Goal: Transaction & Acquisition: Purchase product/service

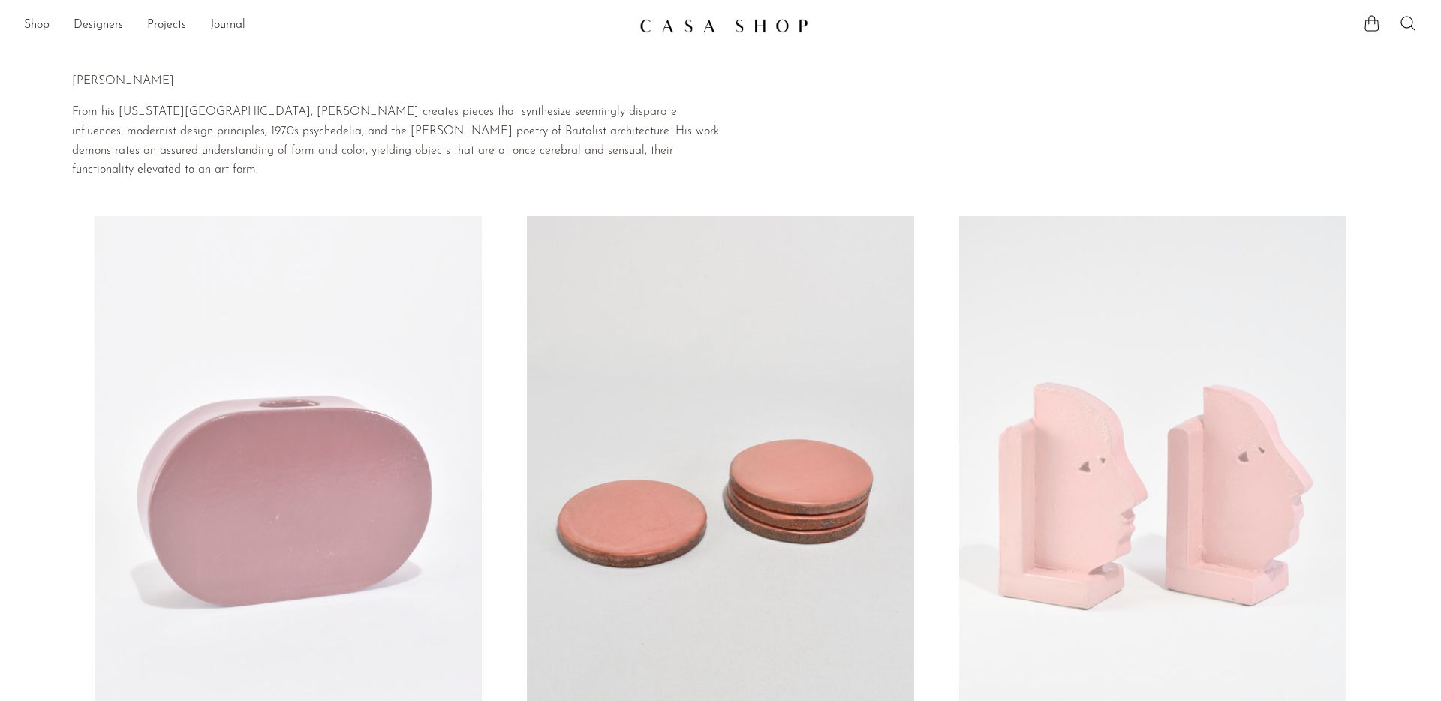
click at [1207, 517] on link at bounding box center [1152, 487] width 387 height 542
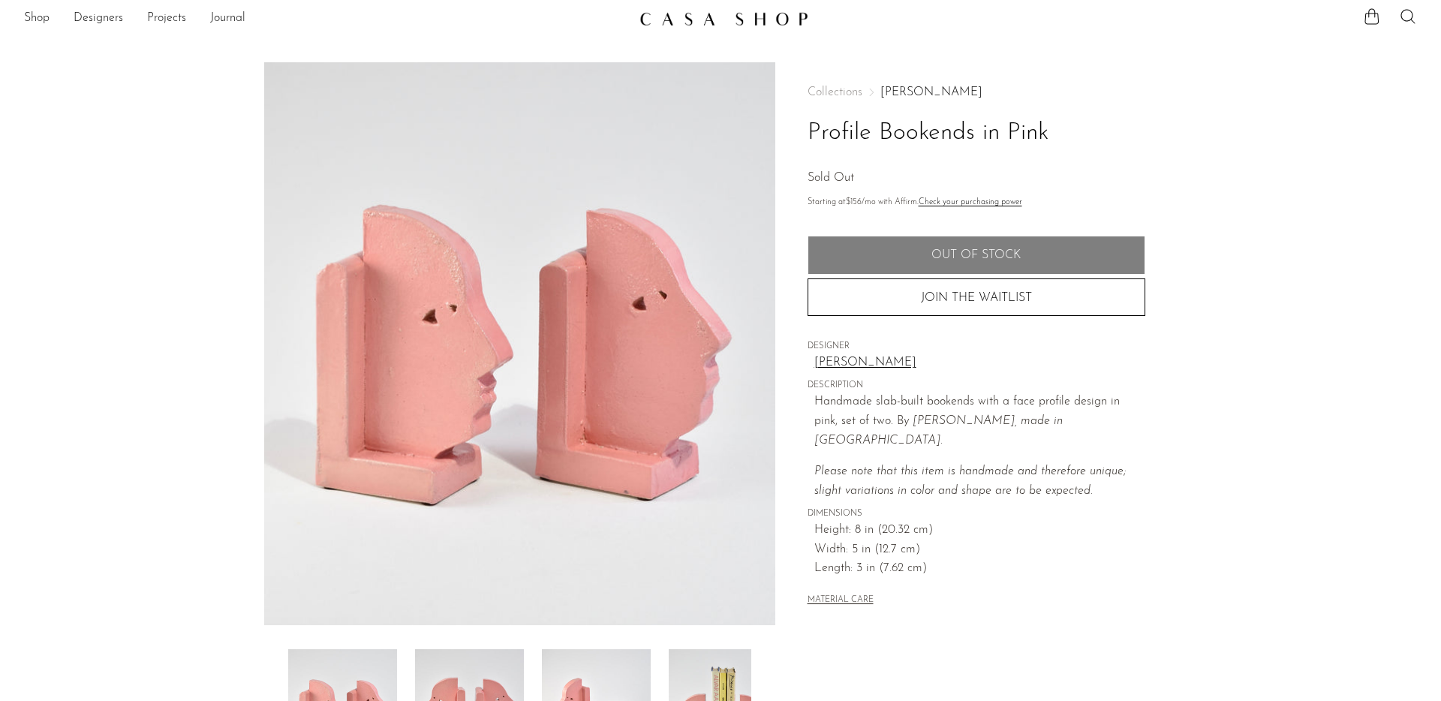
scroll to position [2, 0]
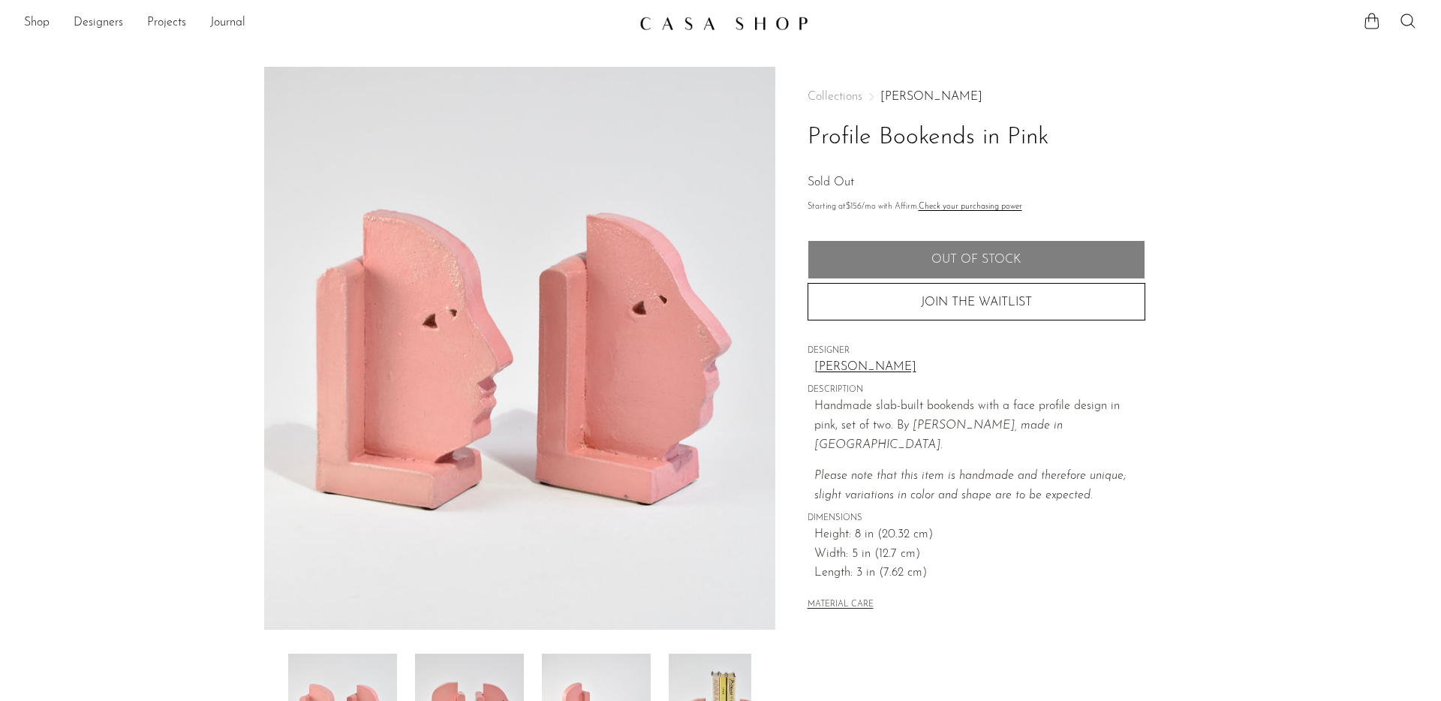
drag, startPoint x: 985, startPoint y: 405, endPoint x: 1041, endPoint y: 483, distance: 95.8
click at [1041, 483] on div "Handmade slab-built bookends with a face profile design in pink, set of two. B …" at bounding box center [979, 451] width 331 height 108
click at [1036, 545] on span "Width: 5 in (12.7 cm)" at bounding box center [979, 555] width 331 height 20
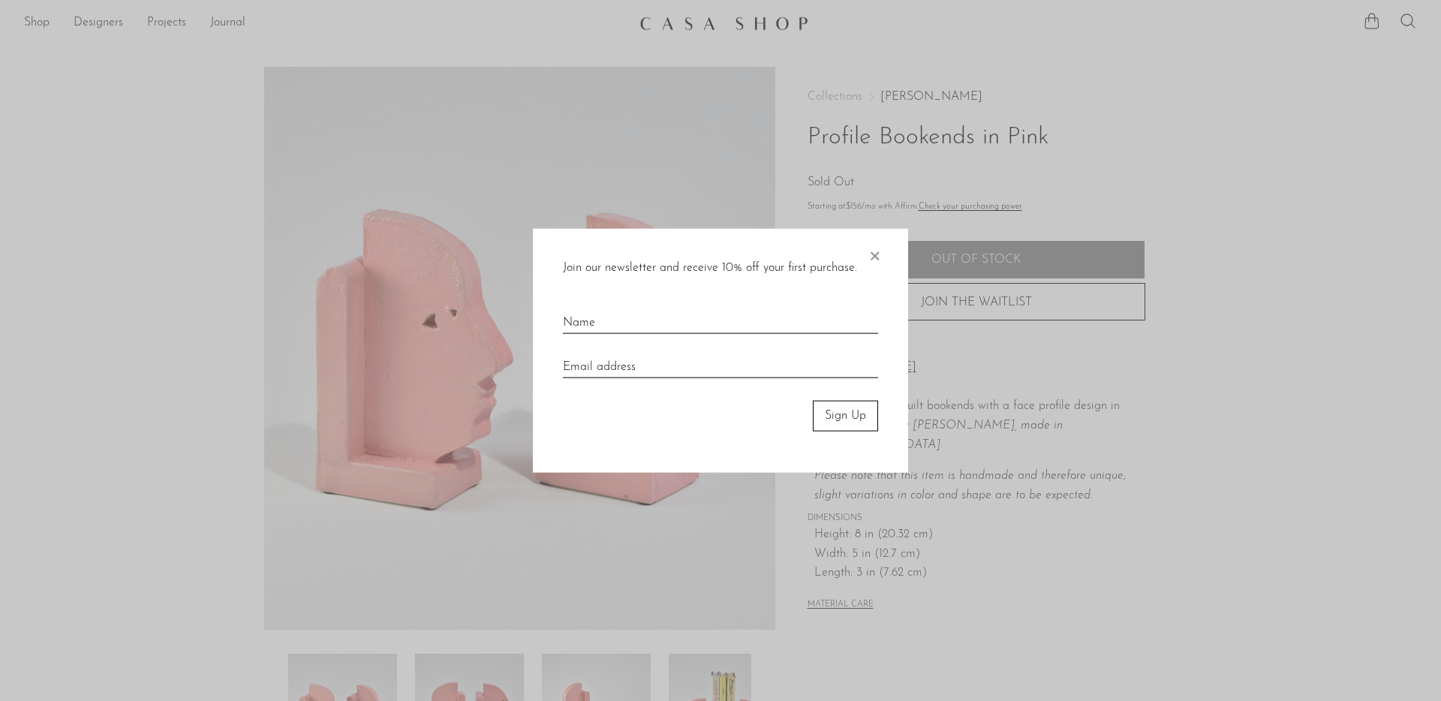
click at [875, 254] on span "×" at bounding box center [874, 253] width 15 height 48
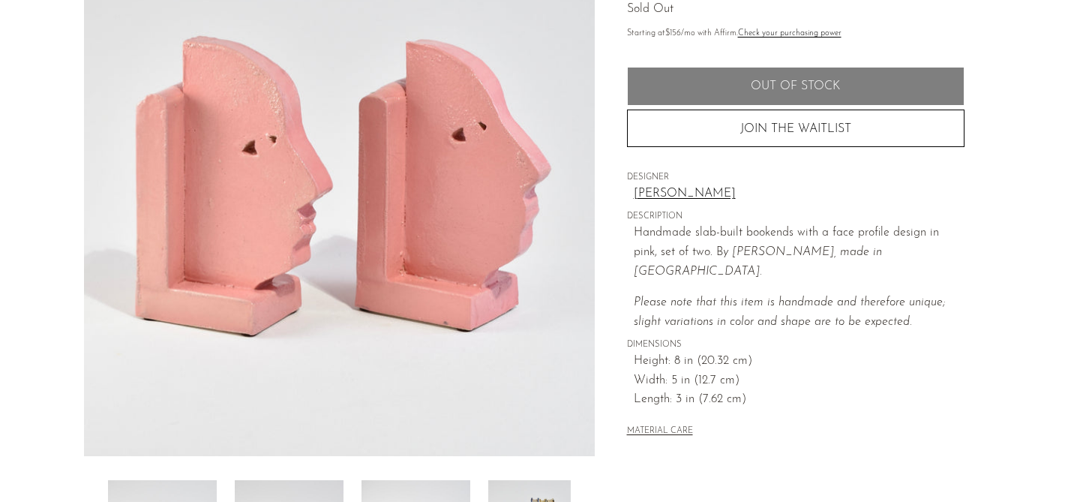
scroll to position [193, 0]
